Goal: Check status: Check status

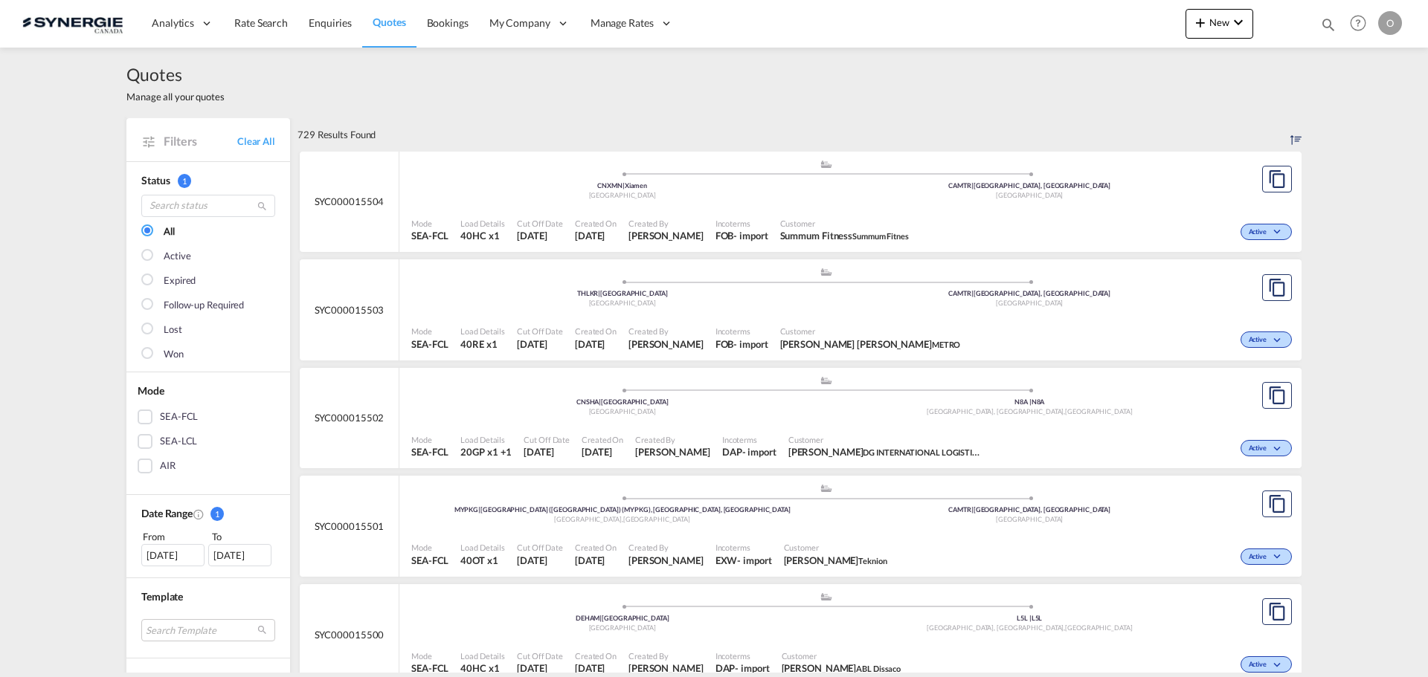
click at [1321, 25] on md-icon "icon-magnify" at bounding box center [1328, 24] width 16 height 16
click at [1088, 23] on select "Bookings Quotes Enquiries" at bounding box center [1091, 24] width 71 height 27
select select "Quotes"
click at [1056, 11] on select "Bookings Quotes Enquiries" at bounding box center [1091, 24] width 71 height 27
click at [1136, 22] on input at bounding box center [1216, 24] width 185 height 26
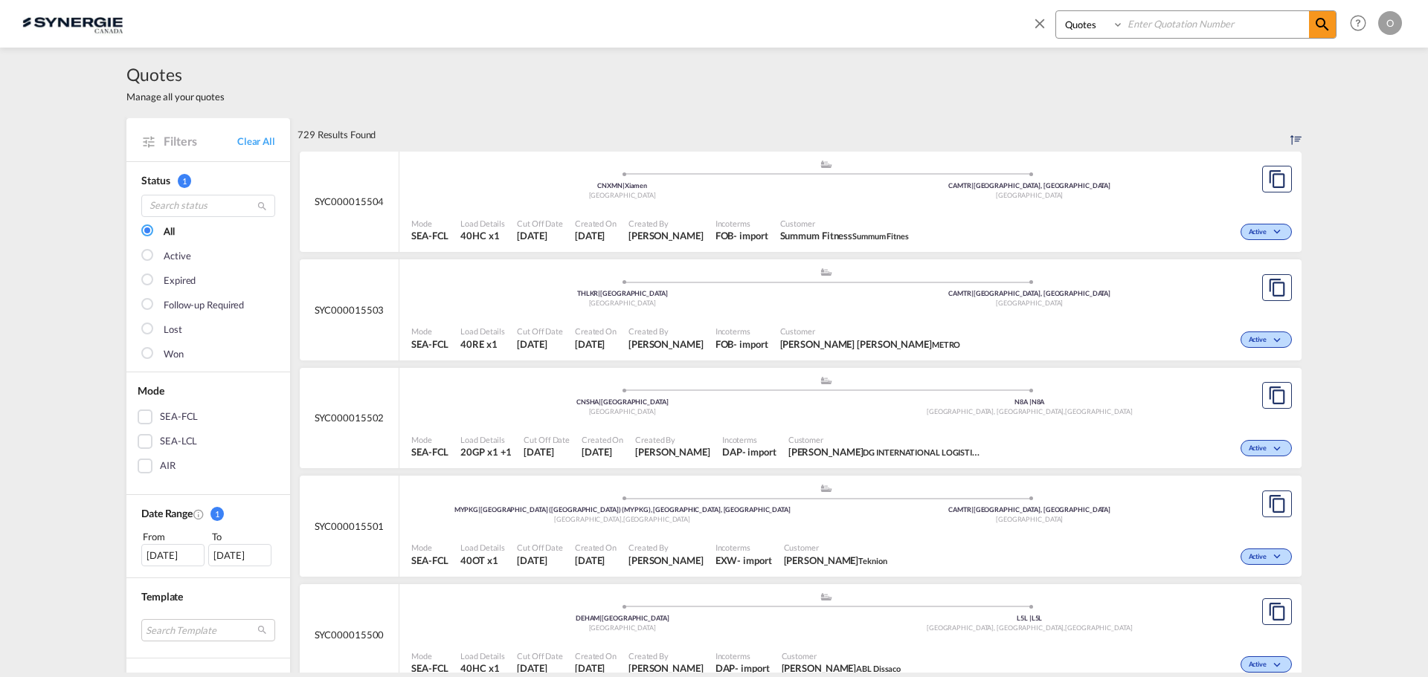
paste input "SYC000014785"
type input "SYC000014785"
click at [1317, 21] on md-icon "icon-magnify" at bounding box center [1322, 25] width 18 height 18
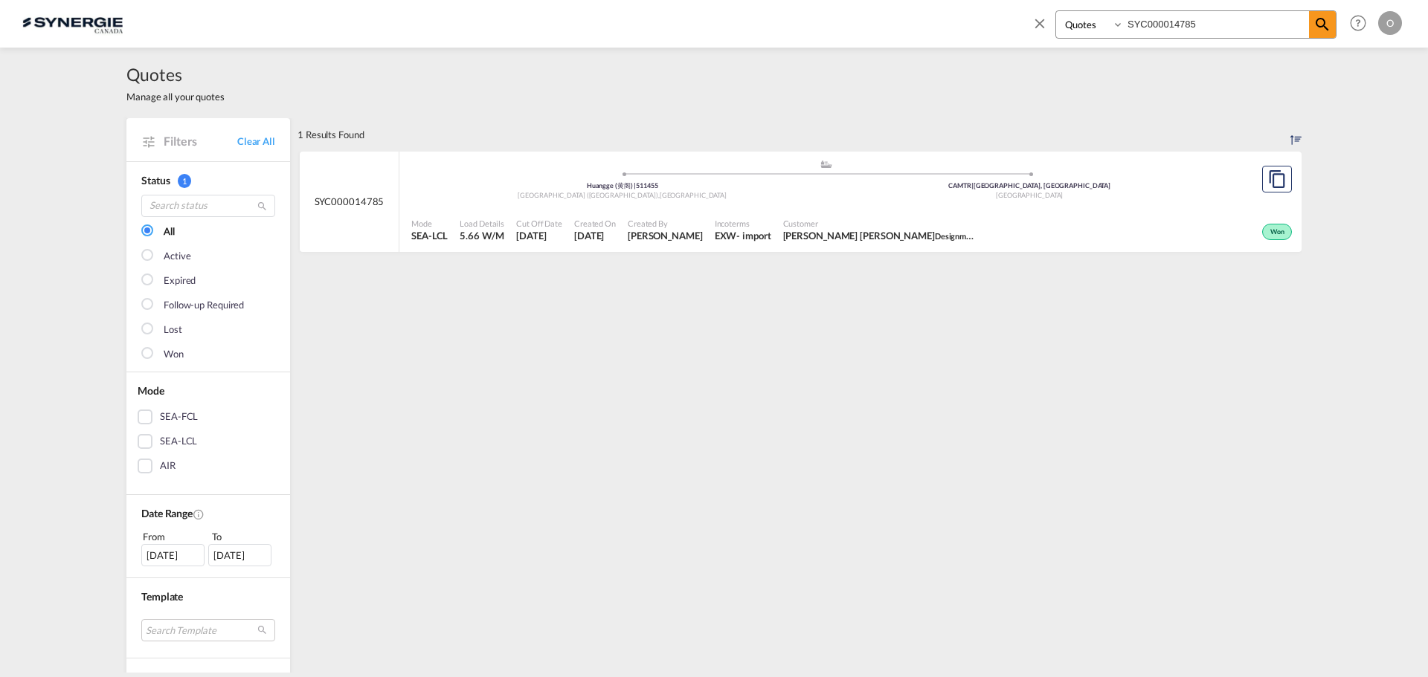
click at [606, 228] on span "Created On" at bounding box center [595, 223] width 42 height 11
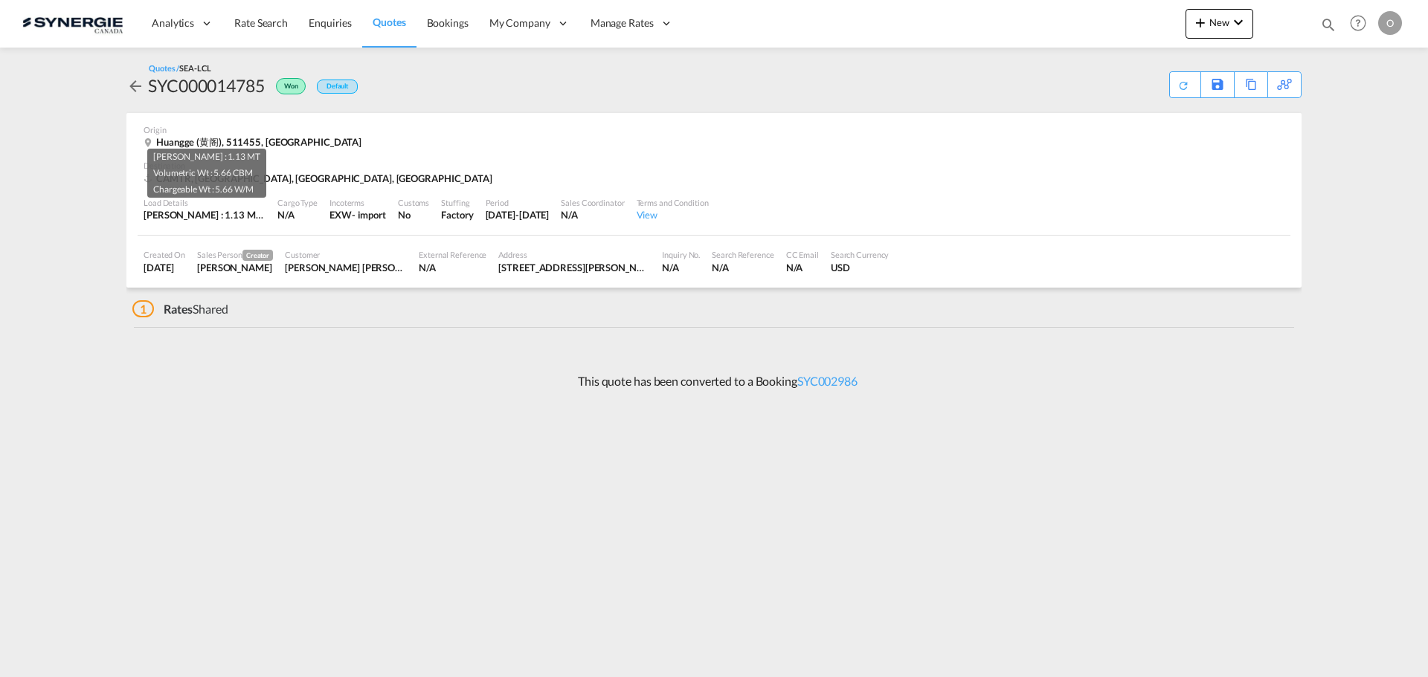
click at [214, 213] on div "Gross Wt : 1.13 MT | Volumetric Wt : 5.66 CBM | Chargeable Wt : 5.66 W/M" at bounding box center [205, 214] width 122 height 13
click at [409, 207] on div "Customs" at bounding box center [413, 202] width 31 height 11
click at [550, 206] on div "Period" at bounding box center [518, 202] width 64 height 11
click at [556, 267] on div "431 Rue Locke Saint-Laurent, QC H4T 1X7" at bounding box center [574, 267] width 152 height 13
click at [842, 379] on link "SYC002986" at bounding box center [827, 381] width 60 height 14
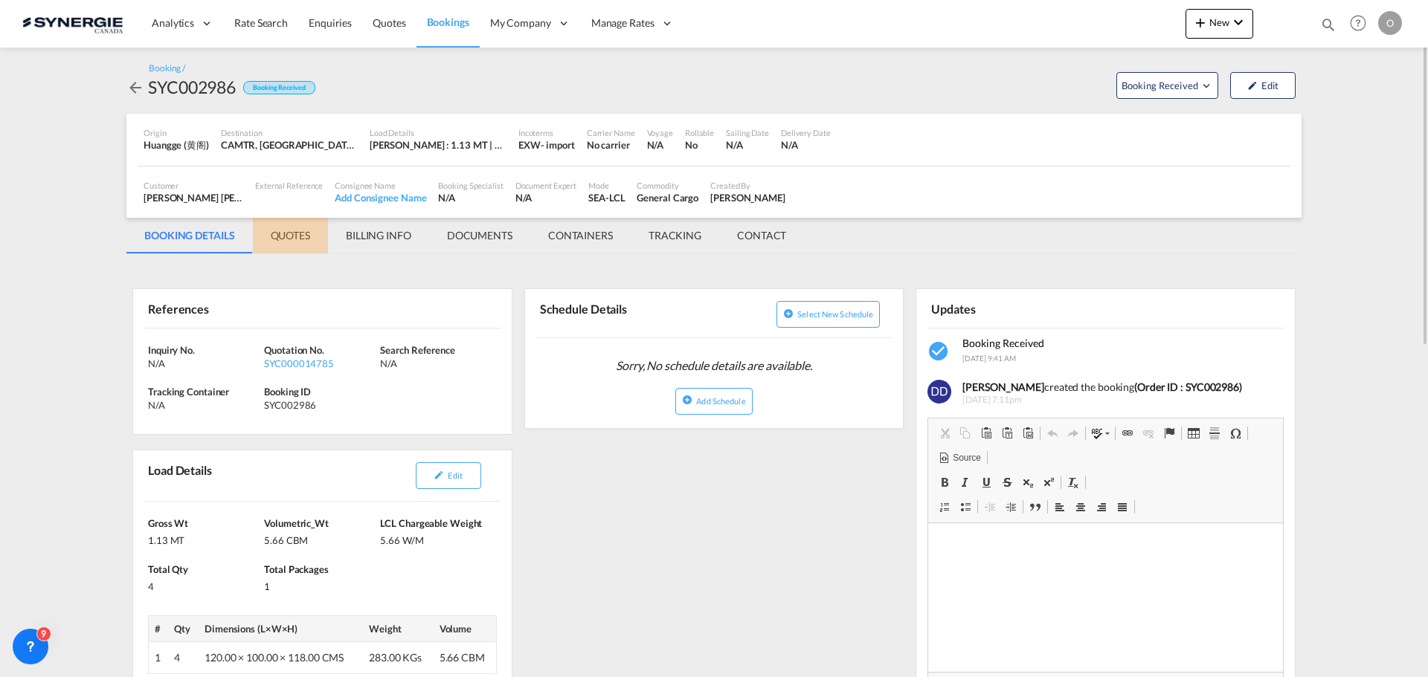
click at [275, 232] on md-tab-item "QUOTES" at bounding box center [290, 236] width 75 height 36
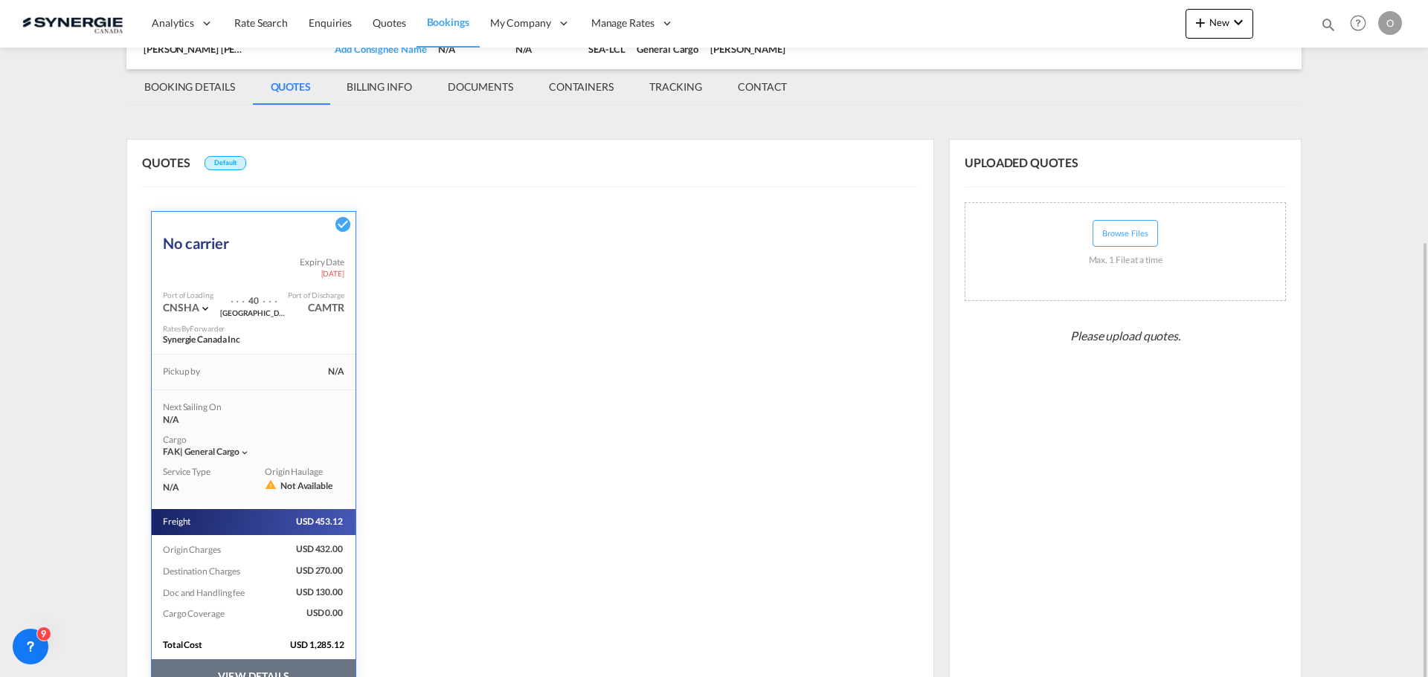
scroll to position [223, 0]
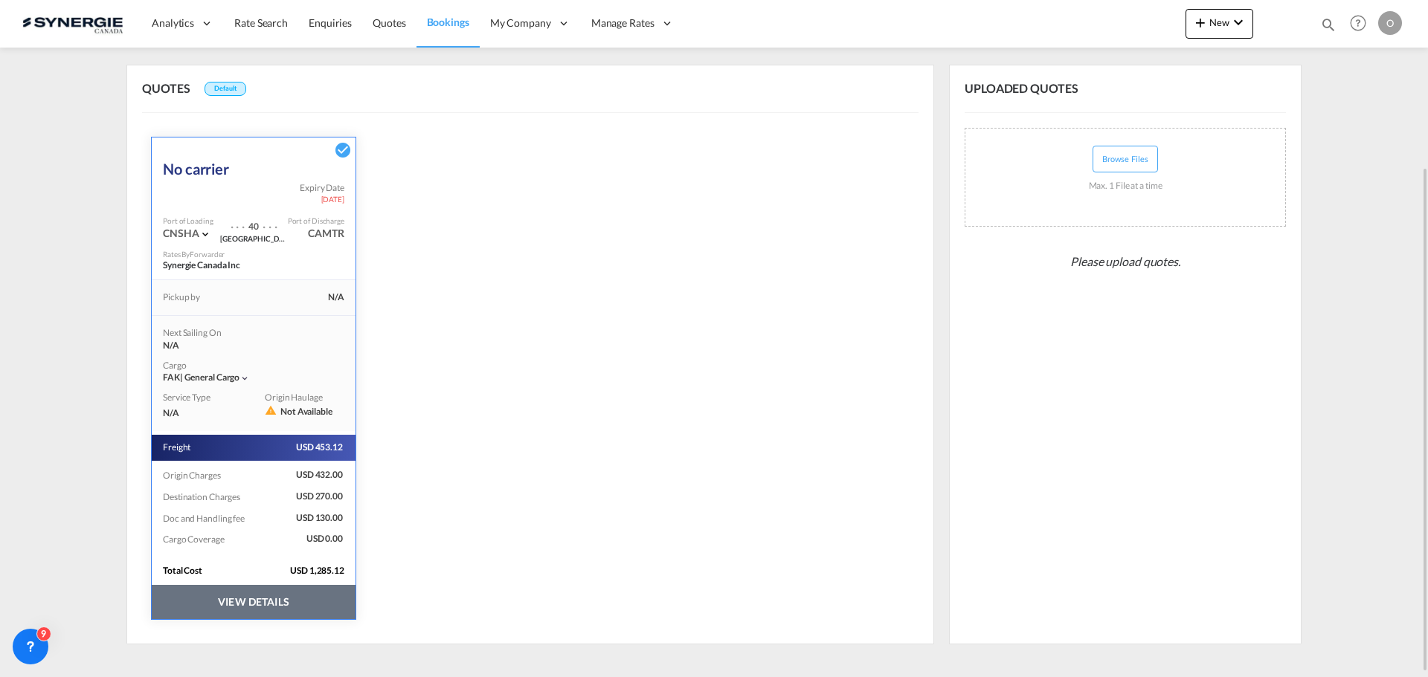
click at [240, 603] on button "VIEW DETAILS" at bounding box center [254, 602] width 204 height 34
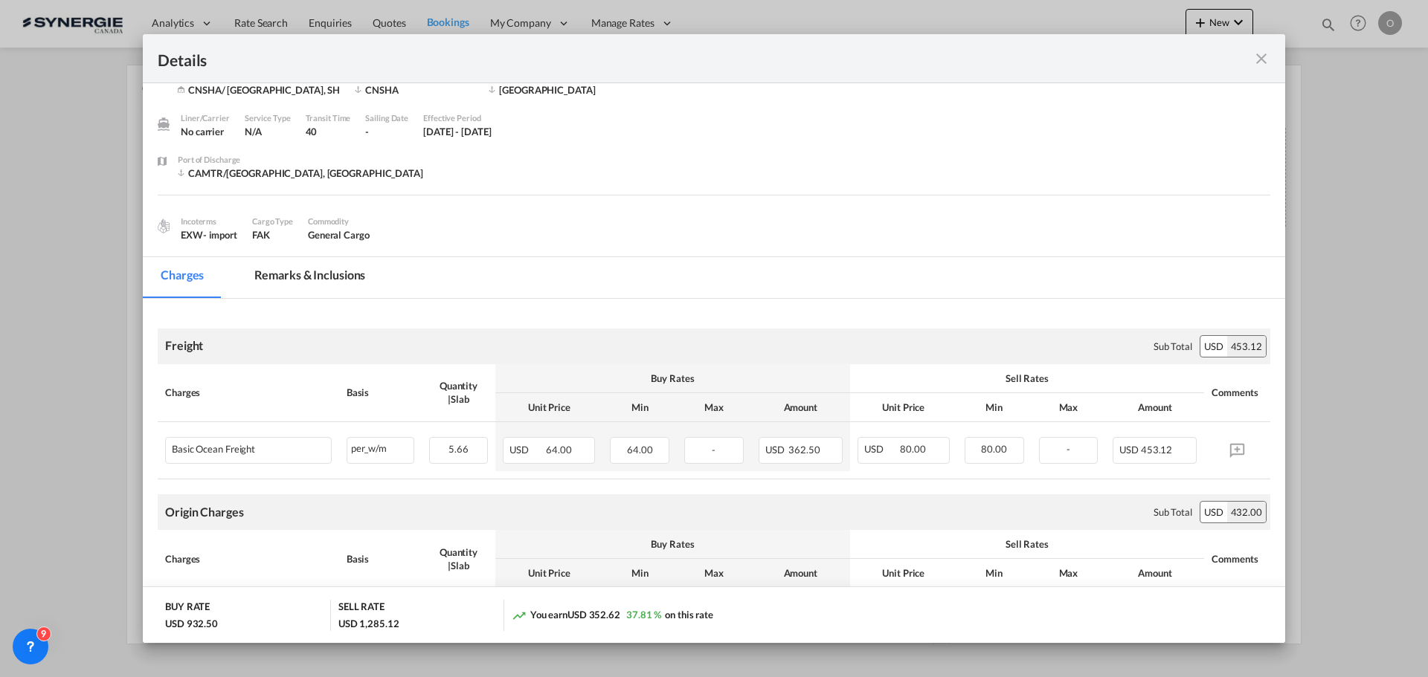
scroll to position [0, 0]
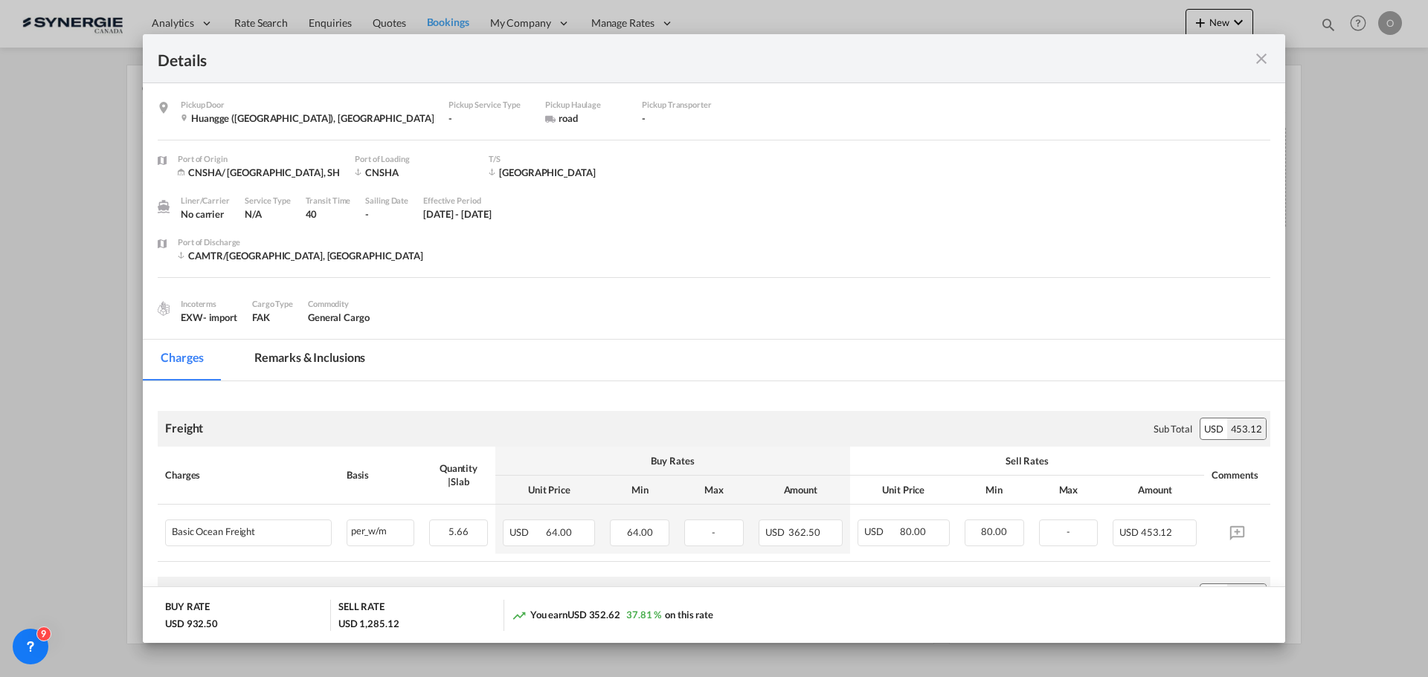
click at [1266, 53] on md-icon "icon-close fg-AAA8AD m-0 cursor" at bounding box center [1261, 59] width 18 height 18
